Goal: Transaction & Acquisition: Purchase product/service

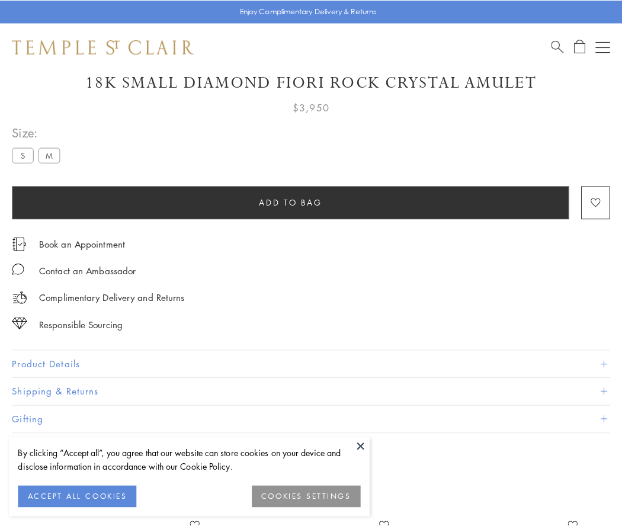
scroll to position [70, 0]
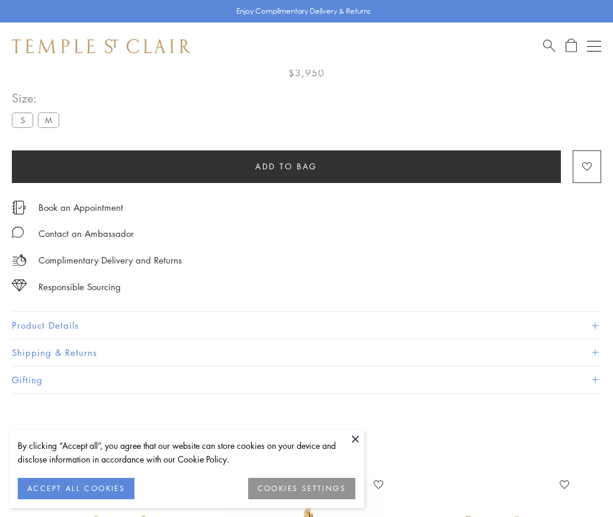
click at [286, 166] on span "Add to bag" at bounding box center [286, 166] width 62 height 13
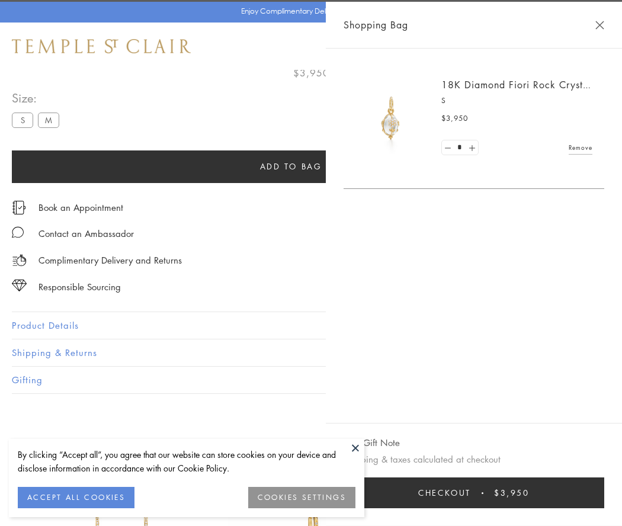
click at [471, 492] on span "Checkout" at bounding box center [444, 492] width 53 height 13
